Goal: Use online tool/utility: Use online tool/utility

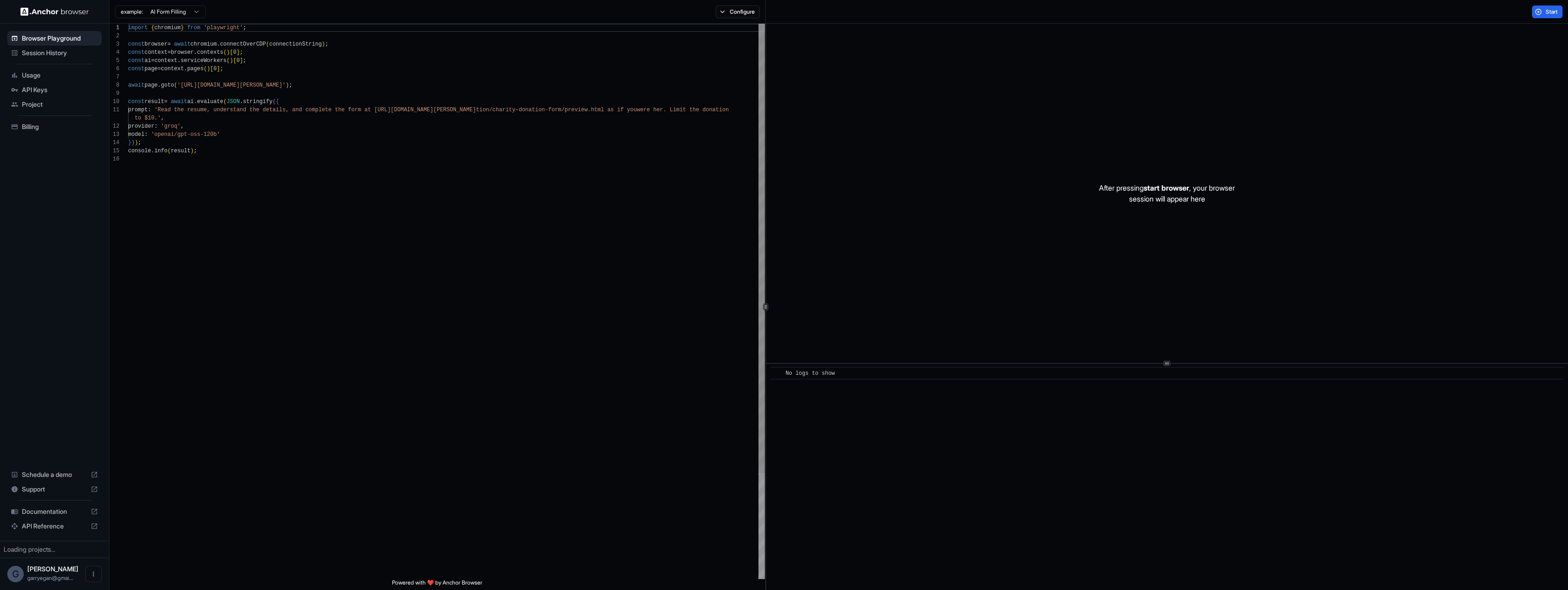
scroll to position [82, 0]
click at [46, 78] on span "Usage" at bounding box center [60, 75] width 76 height 9
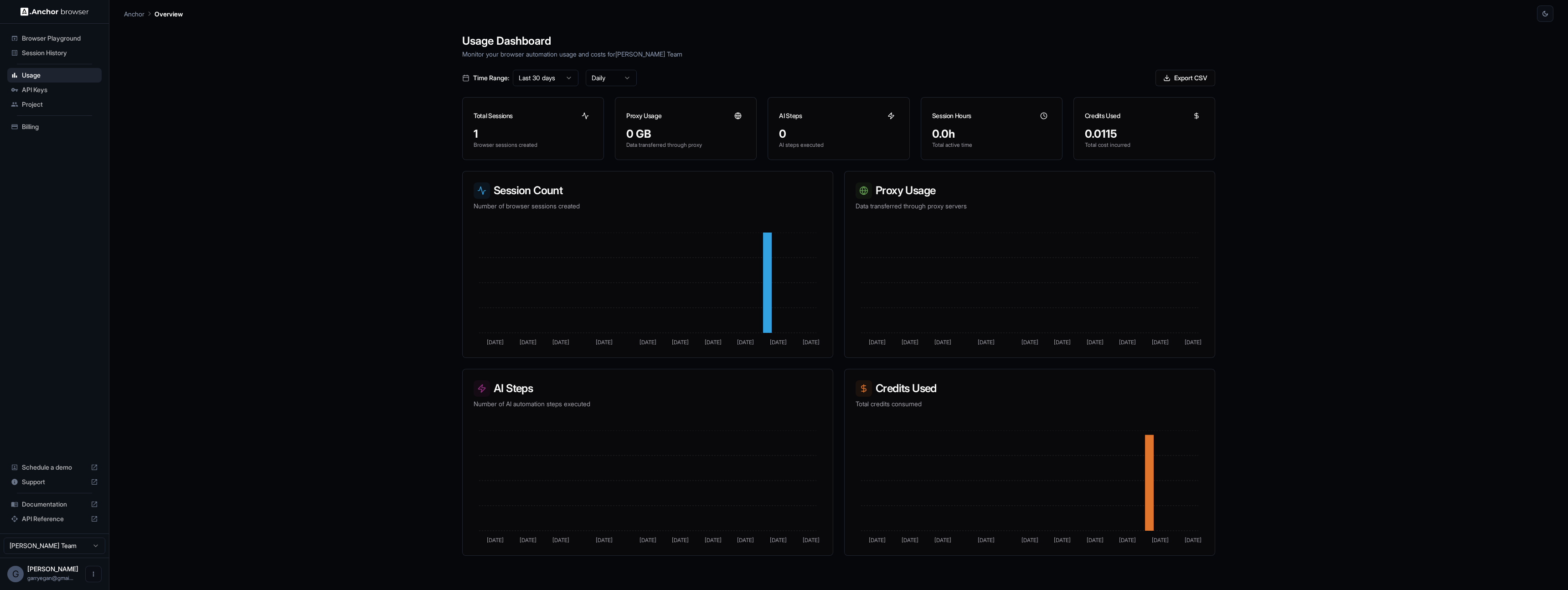
click at [41, 102] on span "Project" at bounding box center [60, 104] width 76 height 9
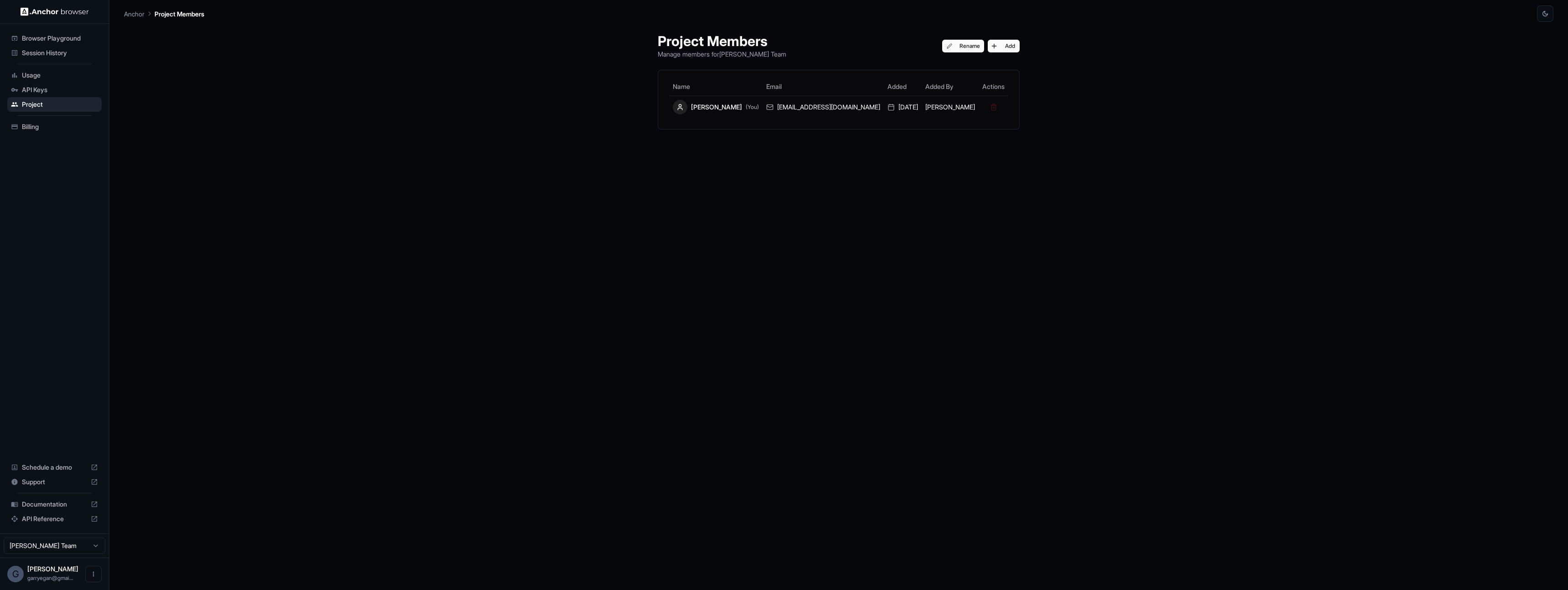
click at [65, 44] on div "Browser Playground" at bounding box center [54, 38] width 95 height 15
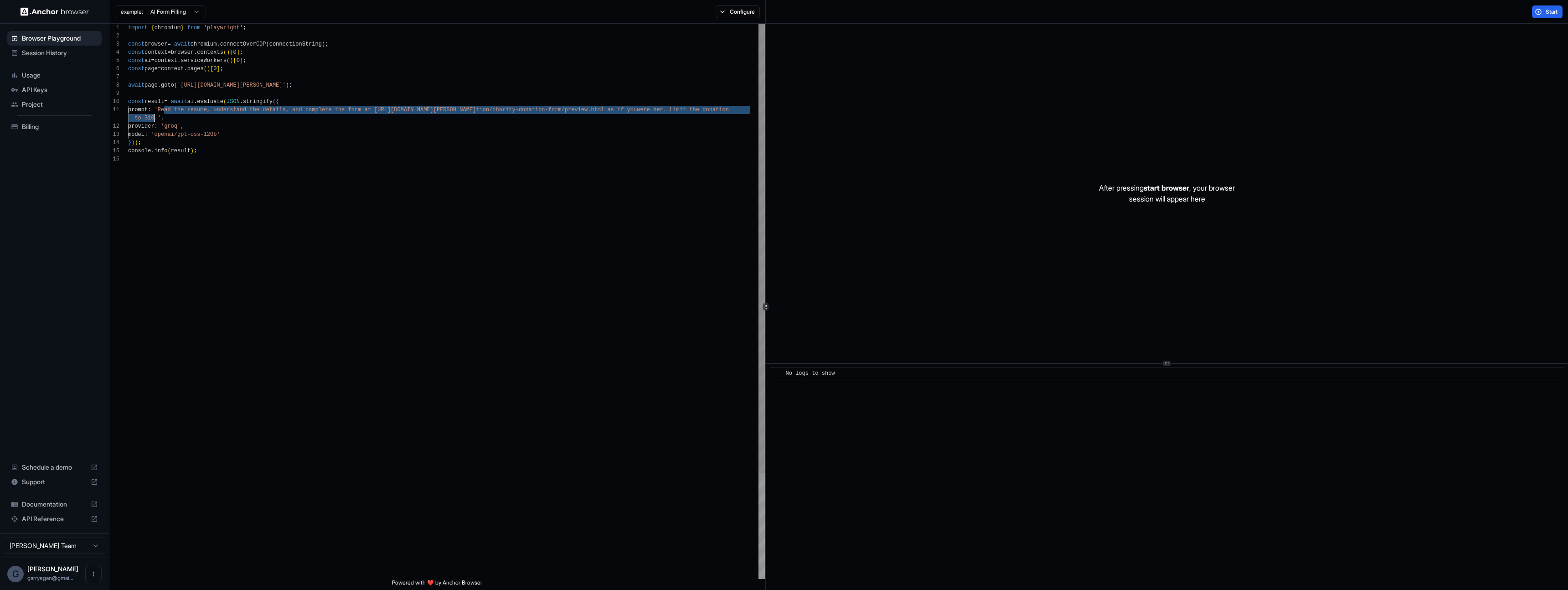
drag, startPoint x: 164, startPoint y: 110, endPoint x: 154, endPoint y: 116, distance: 11.7
click at [154, 116] on div "import { chromium } from 'playwright' ; const browser = await chromium . connec…" at bounding box center [446, 367] width 637 height 686
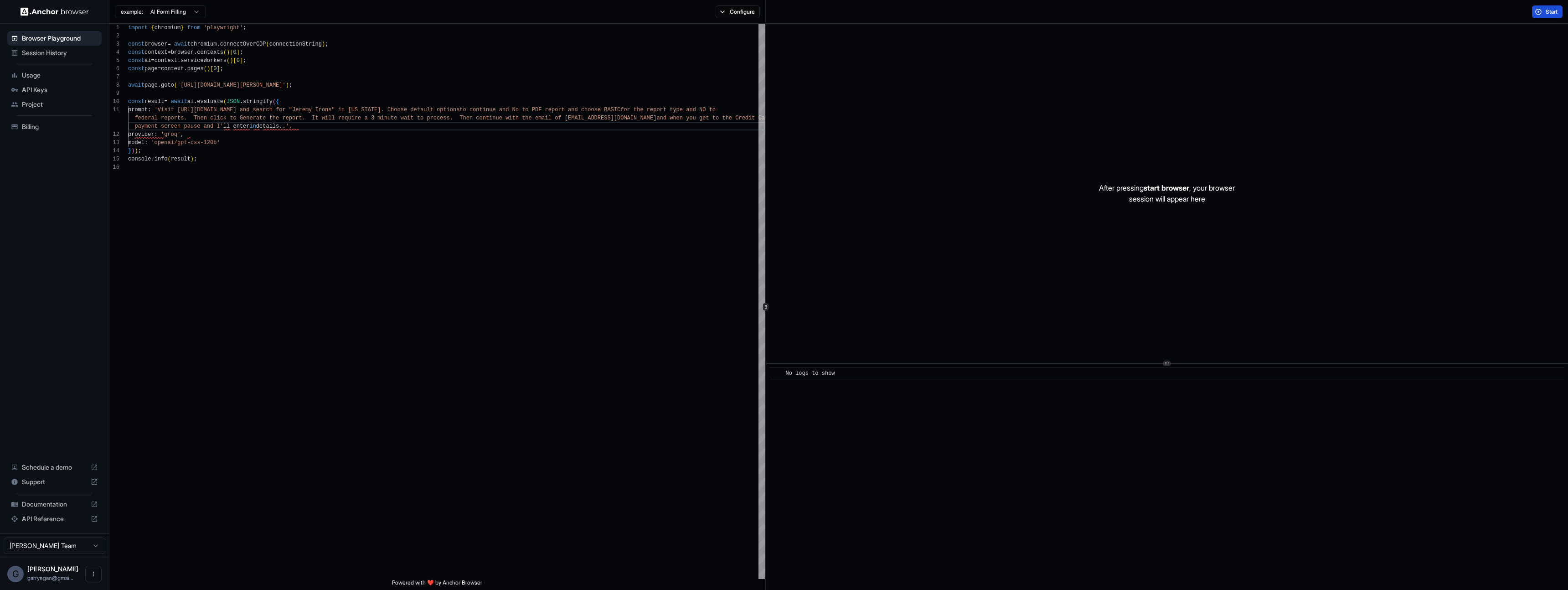
click at [1546, 12] on span "Start" at bounding box center [1552, 12] width 13 height 7
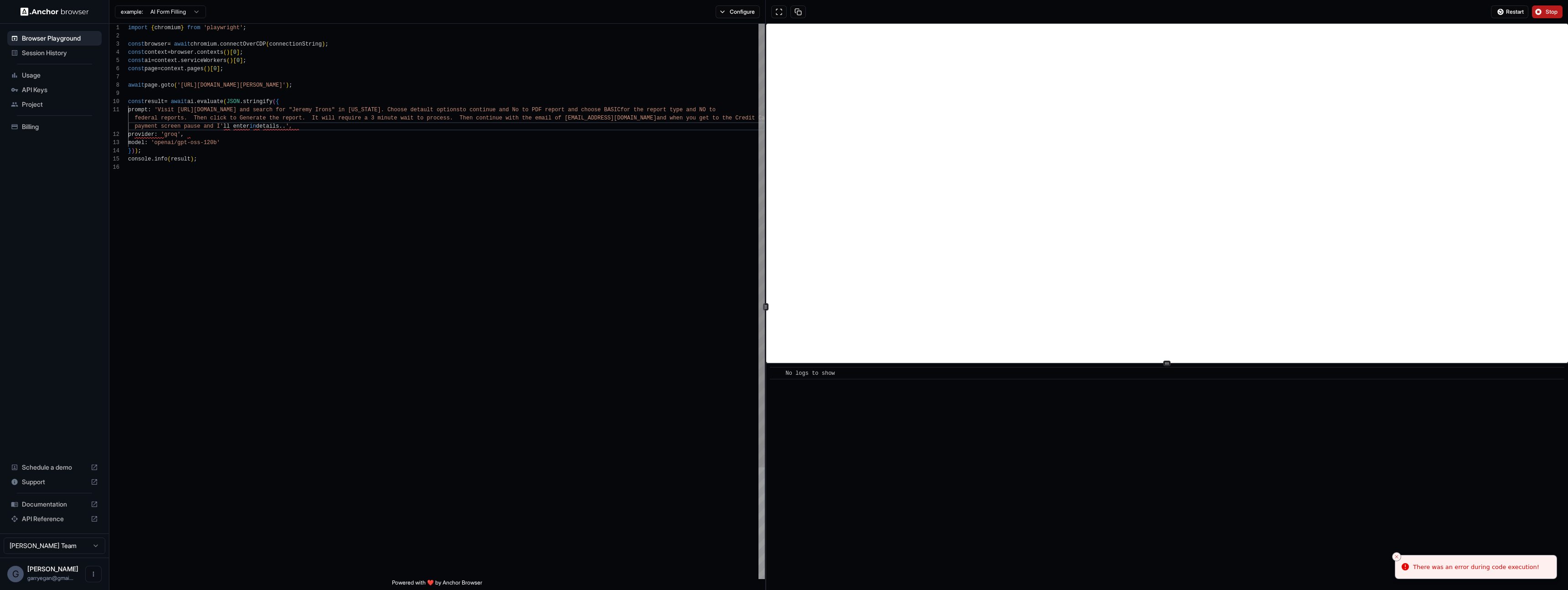
click at [212, 111] on div "import { chromium } from 'playwright' ; const browser = await chromium . connec…" at bounding box center [446, 371] width 637 height 695
click at [1518, 12] on span "Restart" at bounding box center [1514, 12] width 17 height 7
click at [280, 111] on div "import { chromium } from 'playwright' ; const browser = await chromium . connec…" at bounding box center [446, 371] width 637 height 695
click at [1501, 7] on button "Restart" at bounding box center [1510, 12] width 38 height 13
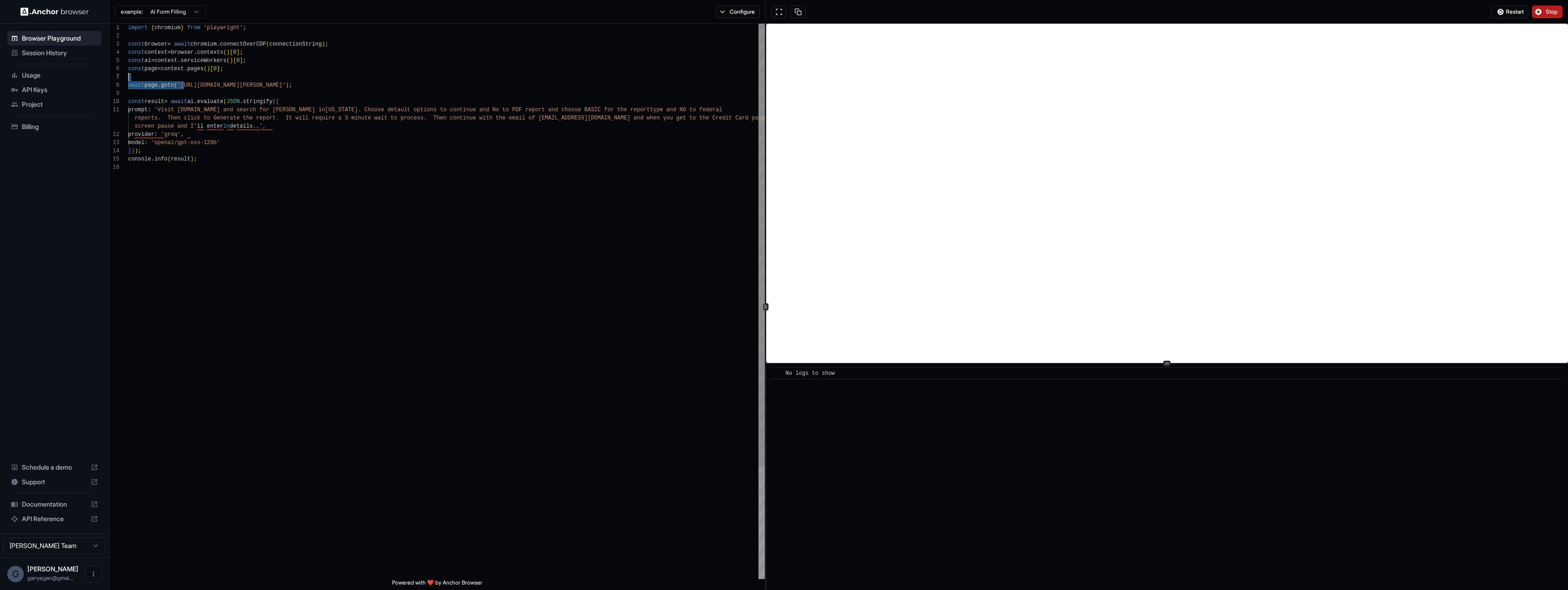
scroll to position [58, 0]
drag, startPoint x: 184, startPoint y: 85, endPoint x: 312, endPoint y: 83, distance: 128.0
click at [312, 83] on div "import { chromium } from 'playwright' ; const browser = await chromium . connec…" at bounding box center [446, 371] width 637 height 695
click at [357, 149] on div "import { chromium } from 'playwright' ; const browser = await chromium . connec…" at bounding box center [446, 371] width 637 height 695
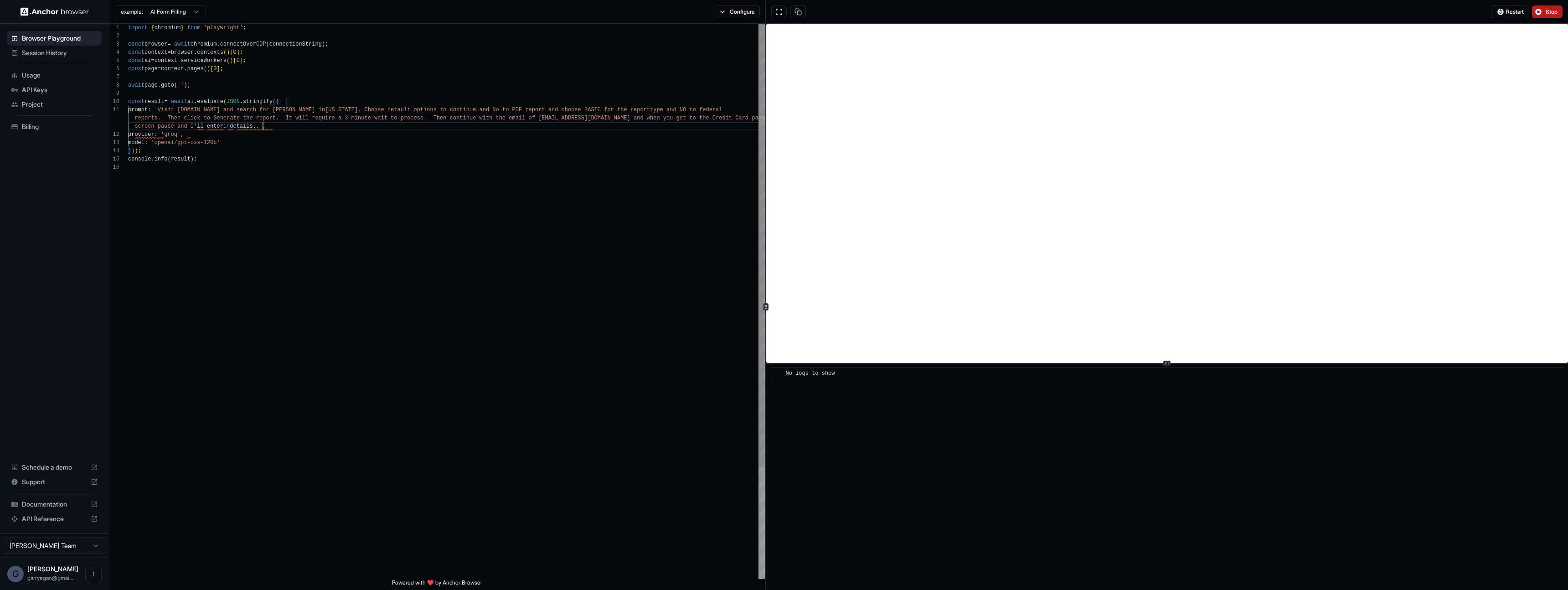
click at [263, 125] on div "import { chromium } from 'playwright' ; const browser = await chromium . connec…" at bounding box center [446, 371] width 637 height 695
type textarea "**********"
click at [1546, 11] on span "Stop" at bounding box center [1552, 12] width 13 height 7
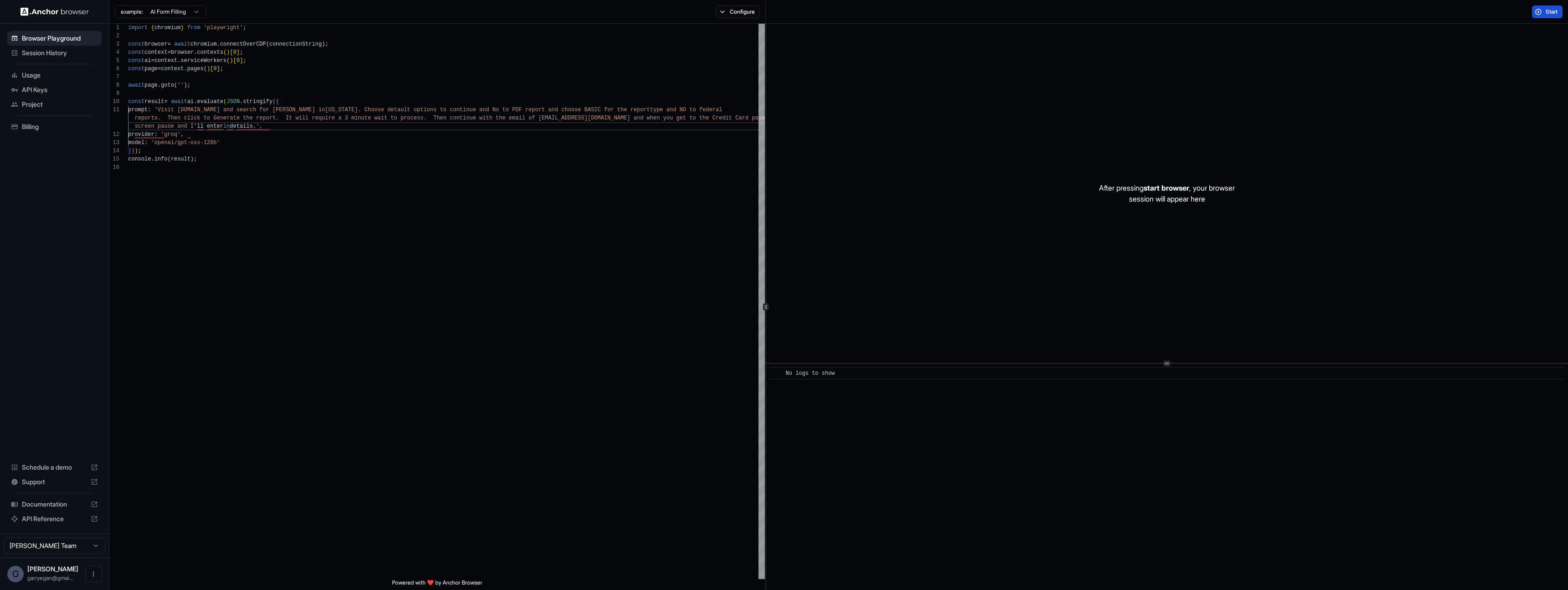
click at [1547, 13] on span "Start" at bounding box center [1552, 12] width 13 height 7
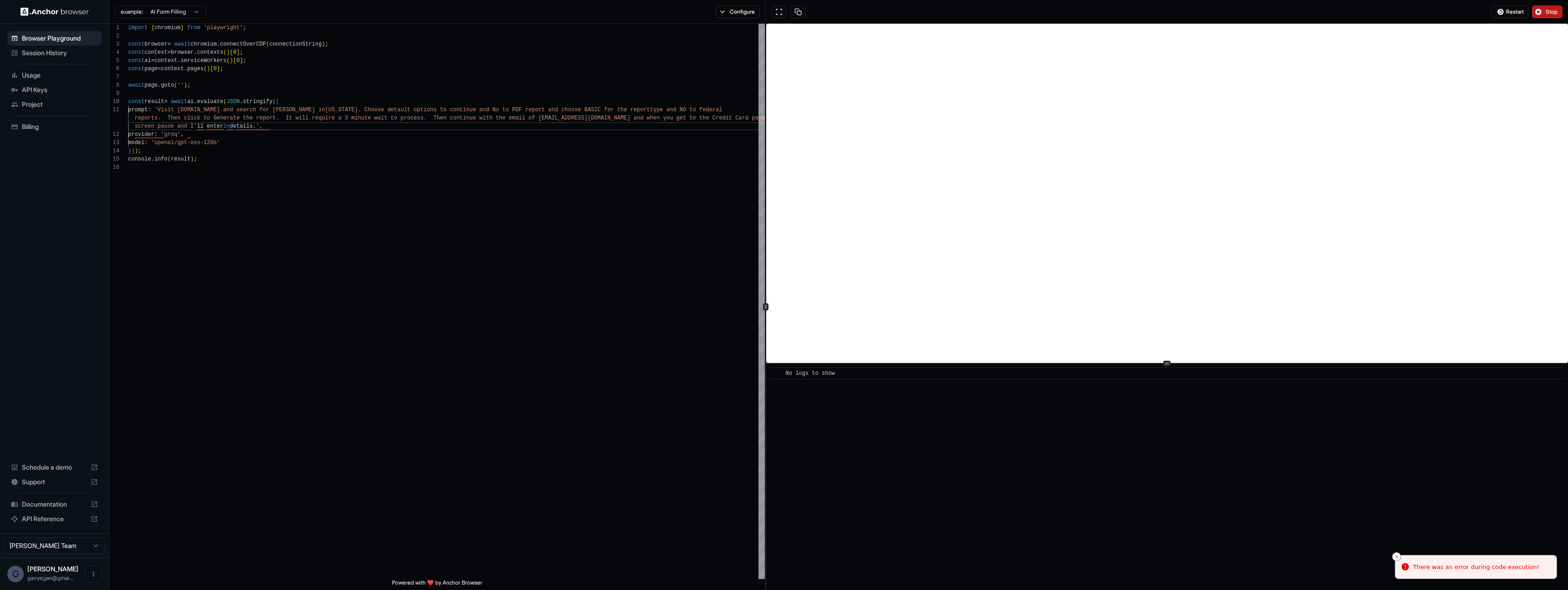
click at [1398, 555] on icon "Close toast" at bounding box center [1396, 556] width 5 height 5
